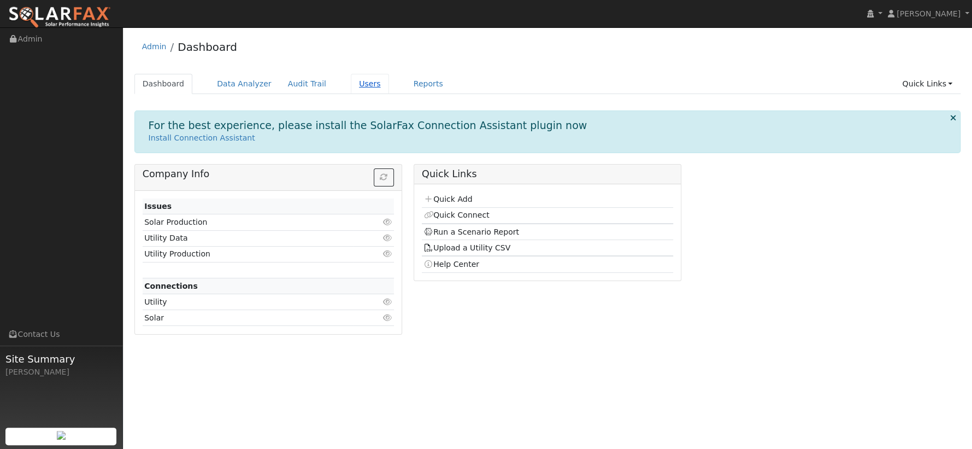
click at [356, 86] on link "Users" at bounding box center [370, 84] width 38 height 20
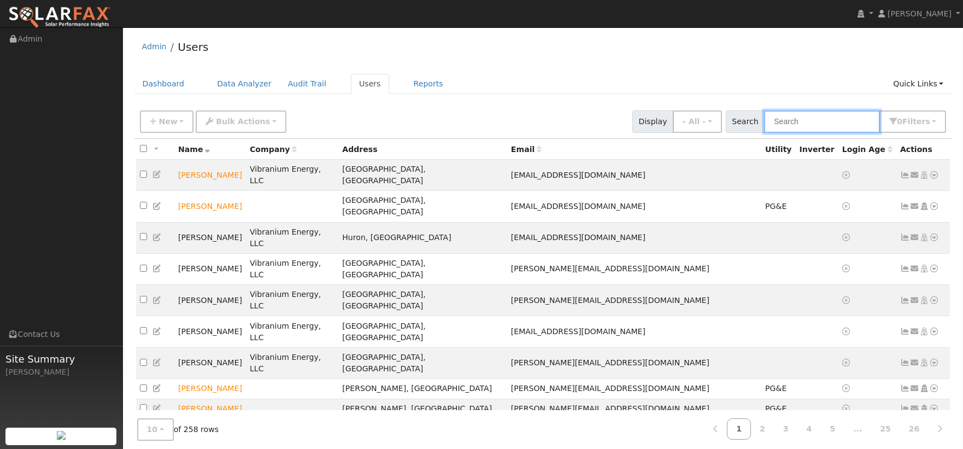
click at [785, 116] on input "text" at bounding box center [822, 121] width 116 height 22
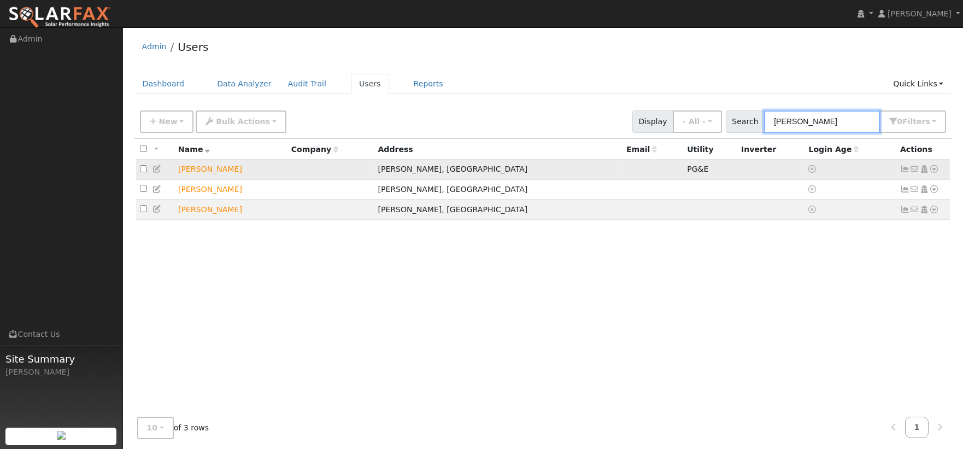
type input "heidi"
click at [933, 171] on icon at bounding box center [934, 169] width 10 height 8
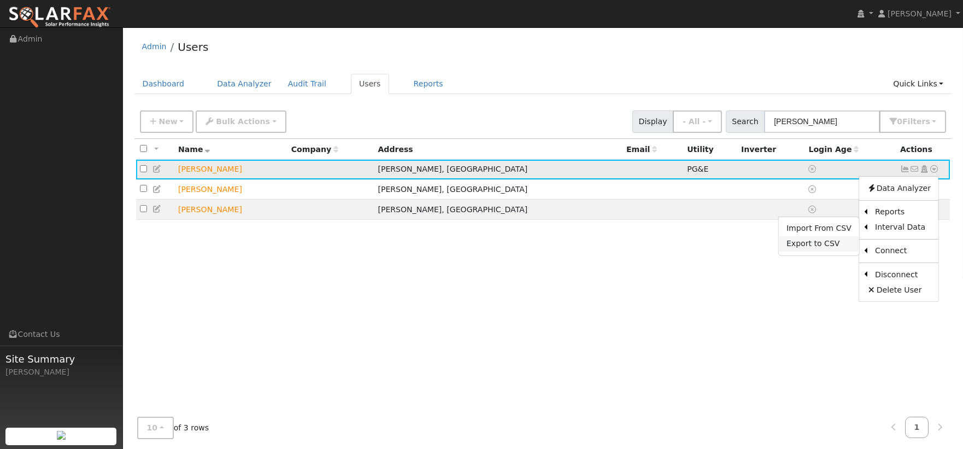
click at [833, 244] on link "Export to CSV" at bounding box center [819, 243] width 80 height 15
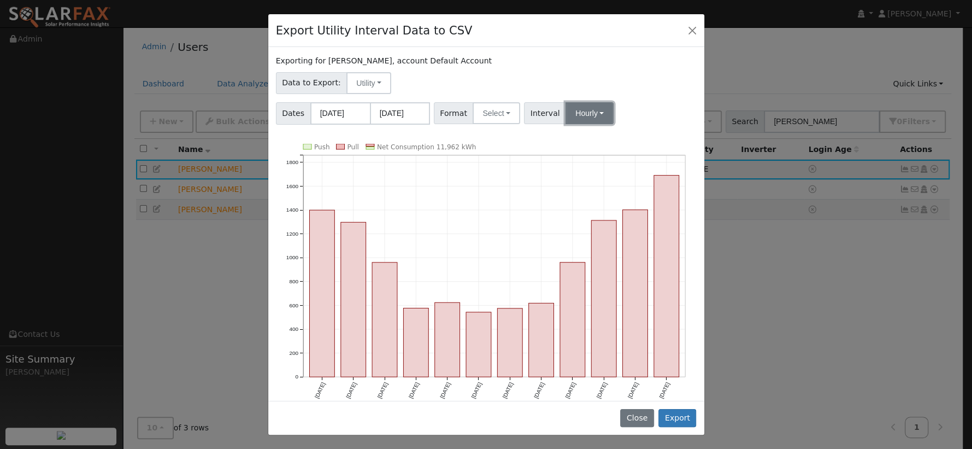
click at [587, 114] on button "Hourly" at bounding box center [589, 113] width 48 height 22
click at [502, 108] on button "Select" at bounding box center [497, 113] width 48 height 22
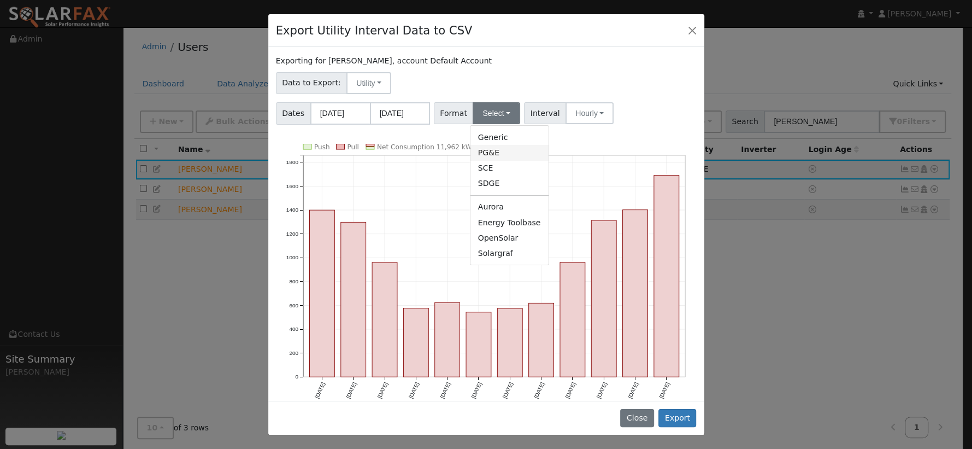
click at [504, 150] on link "PG&E" at bounding box center [509, 152] width 78 height 15
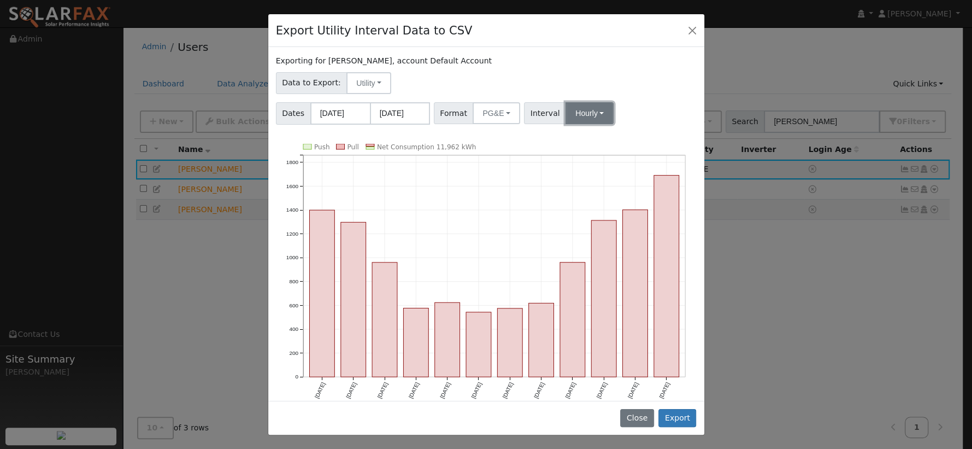
click at [586, 113] on button "Hourly" at bounding box center [589, 113] width 48 height 22
click at [598, 168] on link "Hourly" at bounding box center [600, 168] width 76 height 15
click at [684, 416] on button "Export" at bounding box center [677, 418] width 38 height 19
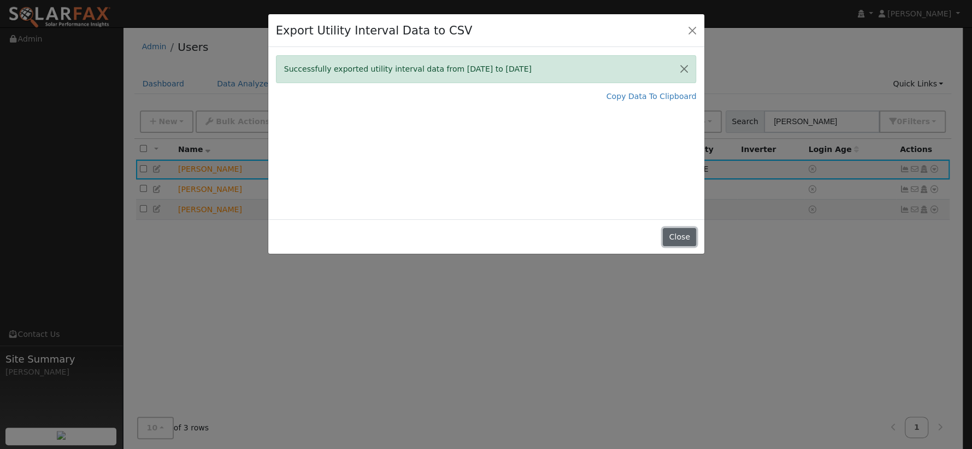
click at [685, 235] on button "Close" at bounding box center [679, 237] width 33 height 19
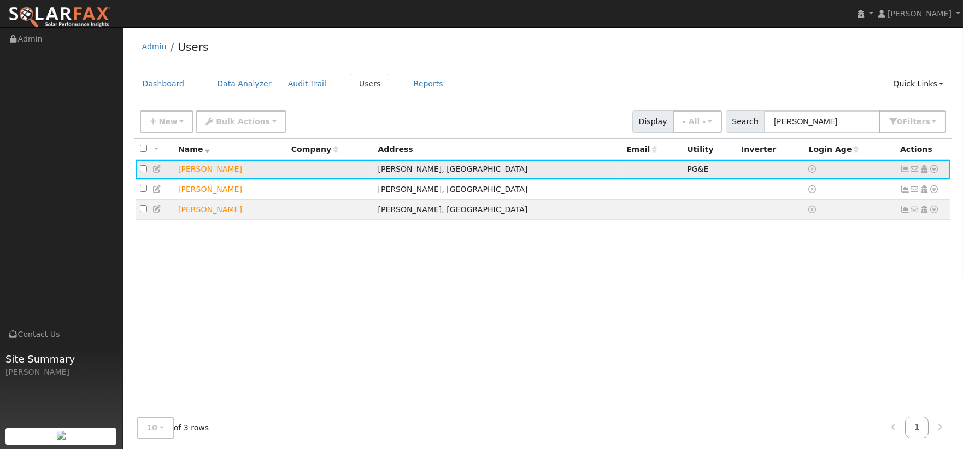
click at [935, 172] on icon at bounding box center [934, 169] width 10 height 8
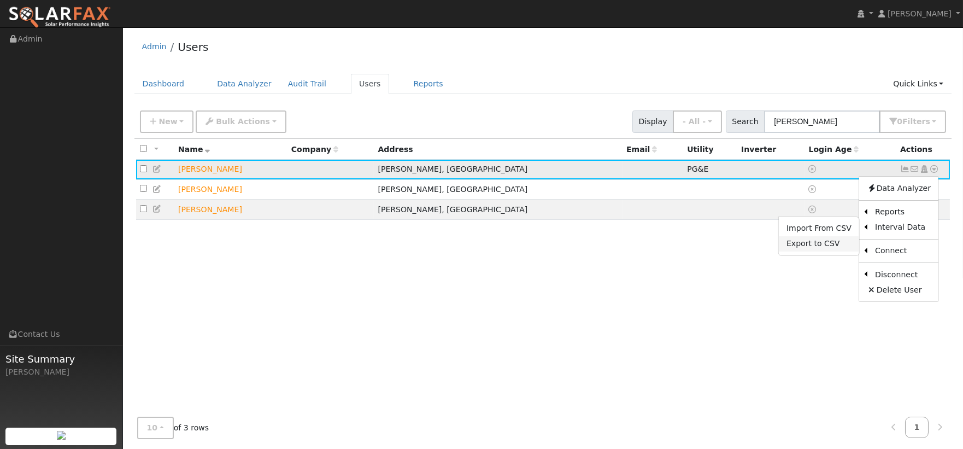
click at [839, 241] on link "Export to CSV" at bounding box center [819, 243] width 80 height 15
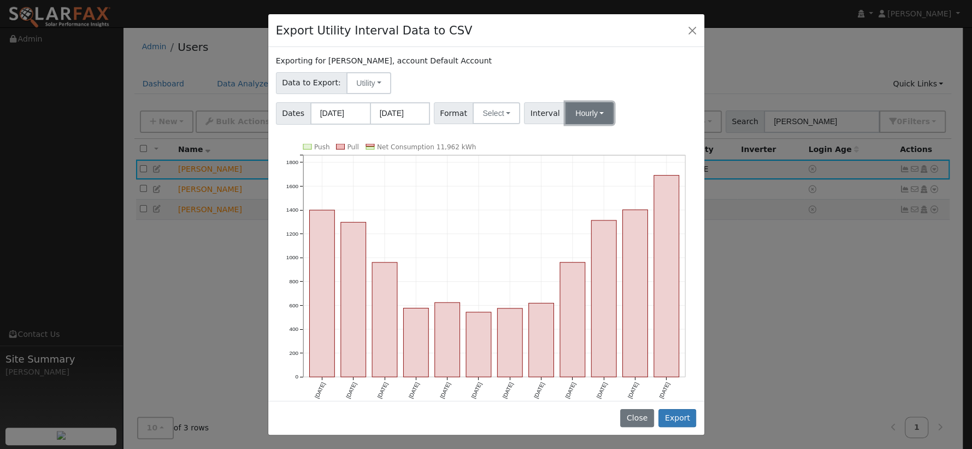
click at [567, 115] on button "Hourly" at bounding box center [589, 113] width 48 height 22
click at [582, 154] on link "30 Minute" at bounding box center [600, 152] width 76 height 15
click at [504, 121] on button "Select" at bounding box center [497, 113] width 48 height 22
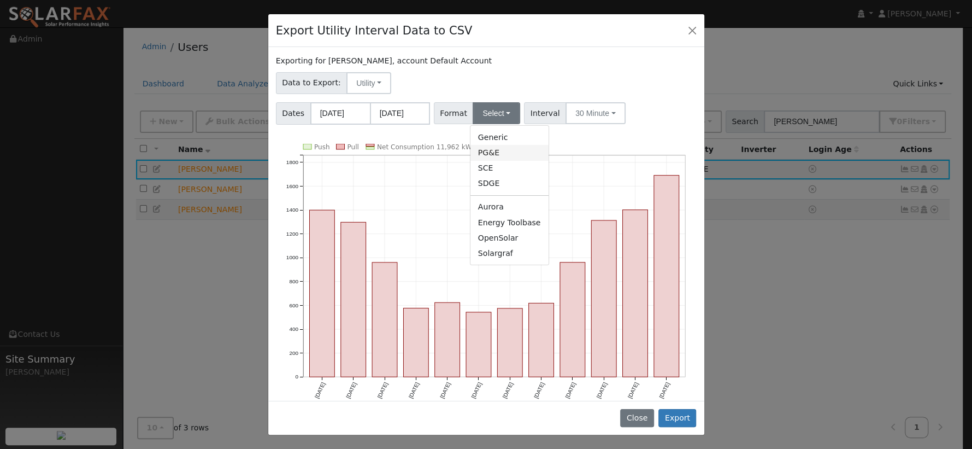
click at [498, 149] on link "PG&E" at bounding box center [509, 152] width 78 height 15
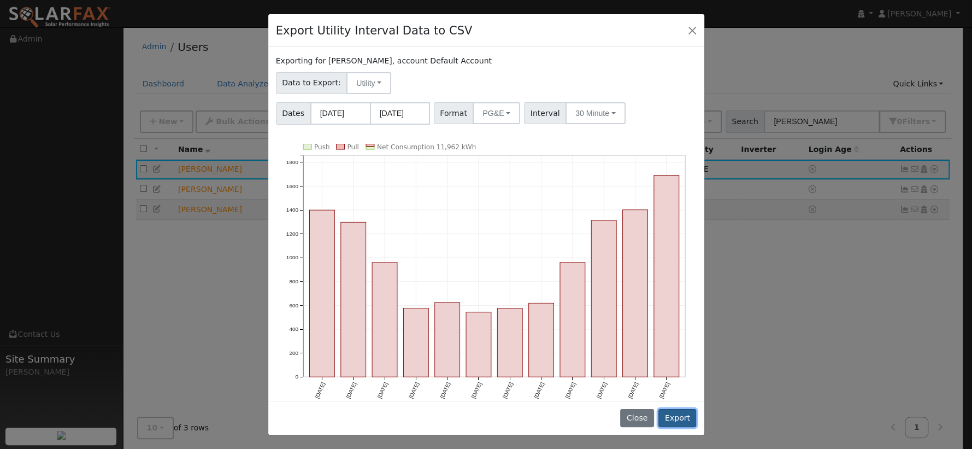
click at [681, 415] on button "Export" at bounding box center [677, 418] width 38 height 19
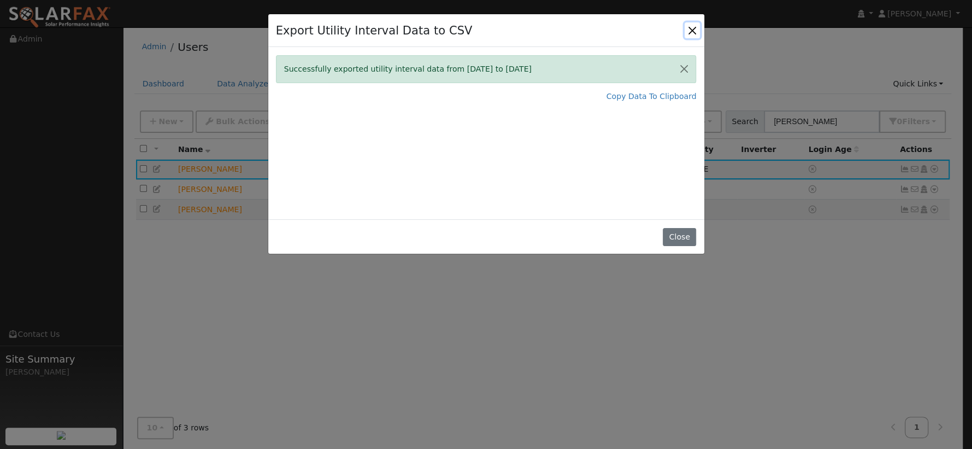
click at [691, 29] on button "Close" at bounding box center [692, 29] width 15 height 15
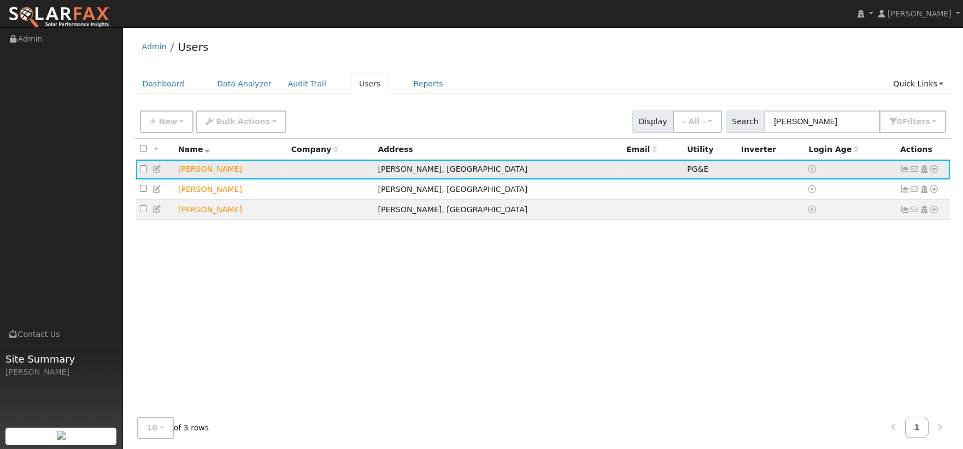
click at [938, 169] on icon at bounding box center [934, 169] width 10 height 8
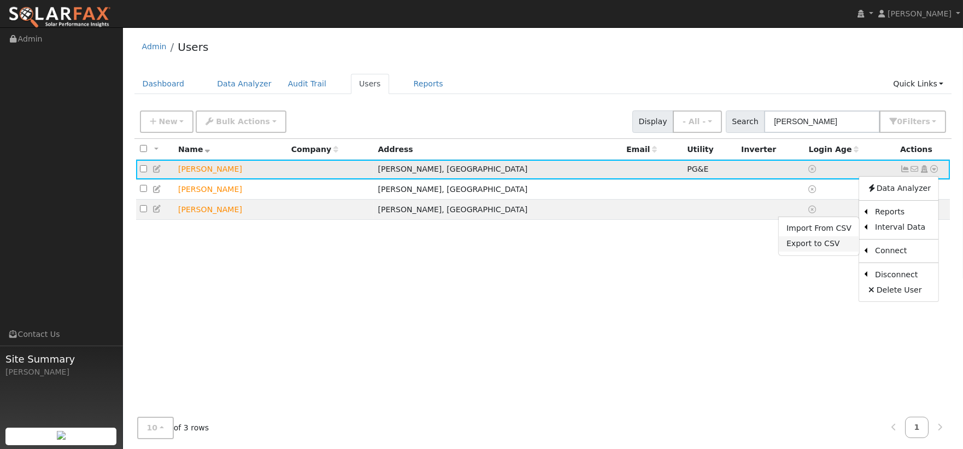
click at [830, 241] on link "Export to CSV" at bounding box center [819, 243] width 80 height 15
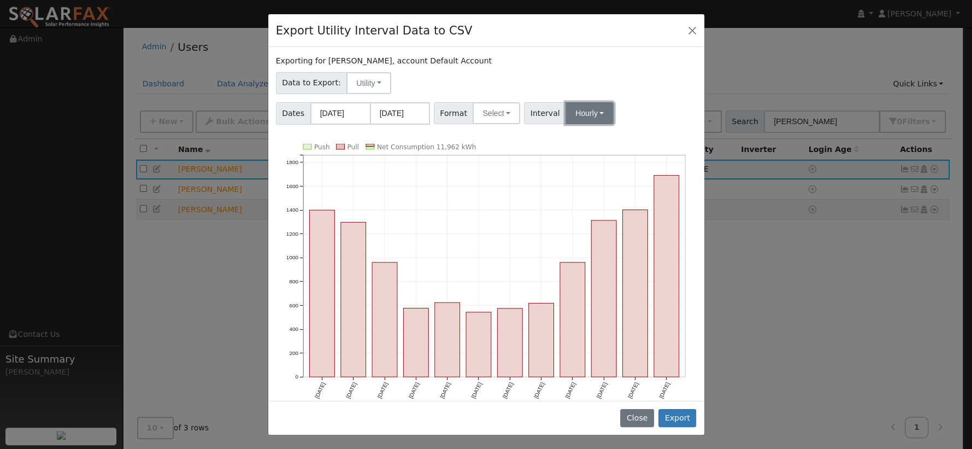
click at [573, 119] on button "Hourly" at bounding box center [589, 113] width 48 height 22
click at [580, 138] on link "15 Minute" at bounding box center [600, 136] width 76 height 15
click at [679, 416] on button "Export" at bounding box center [677, 418] width 38 height 19
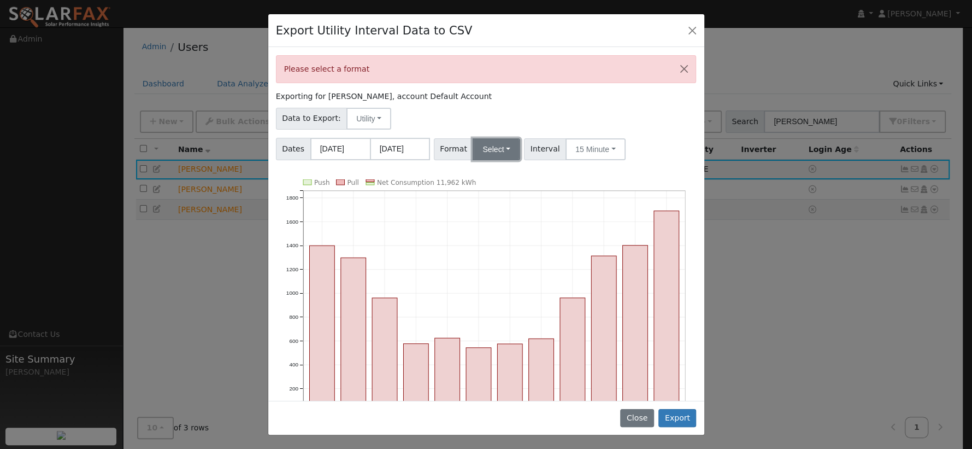
click at [492, 148] on button "Select" at bounding box center [497, 149] width 48 height 22
click at [493, 185] on link "PG&E" at bounding box center [509, 188] width 78 height 15
click at [365, 126] on button "Utility" at bounding box center [368, 119] width 45 height 22
click at [369, 142] on link "Utility" at bounding box center [377, 142] width 76 height 15
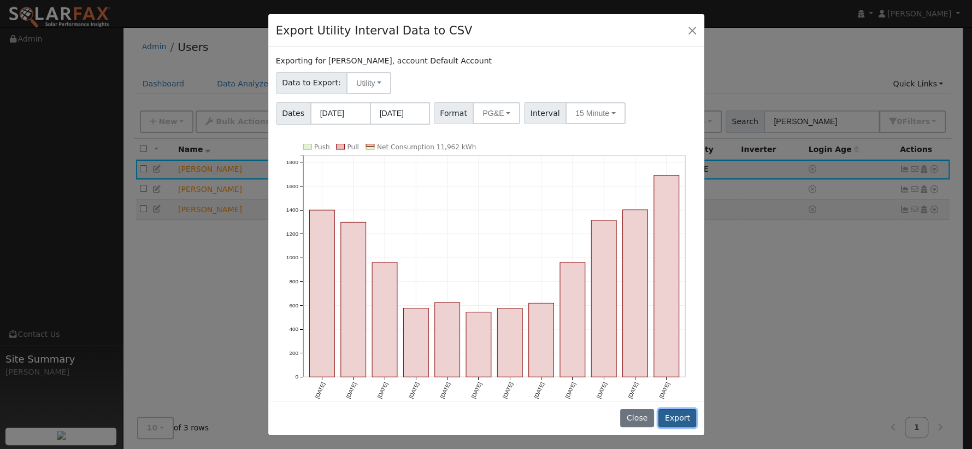
click at [683, 419] on button "Export" at bounding box center [677, 418] width 38 height 19
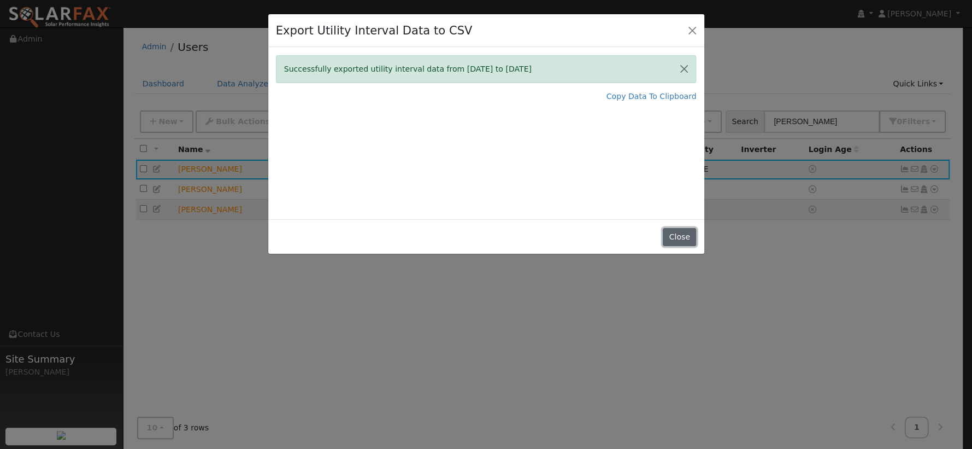
click at [680, 233] on button "Close" at bounding box center [679, 237] width 33 height 19
